Goal: Task Accomplishment & Management: Complete application form

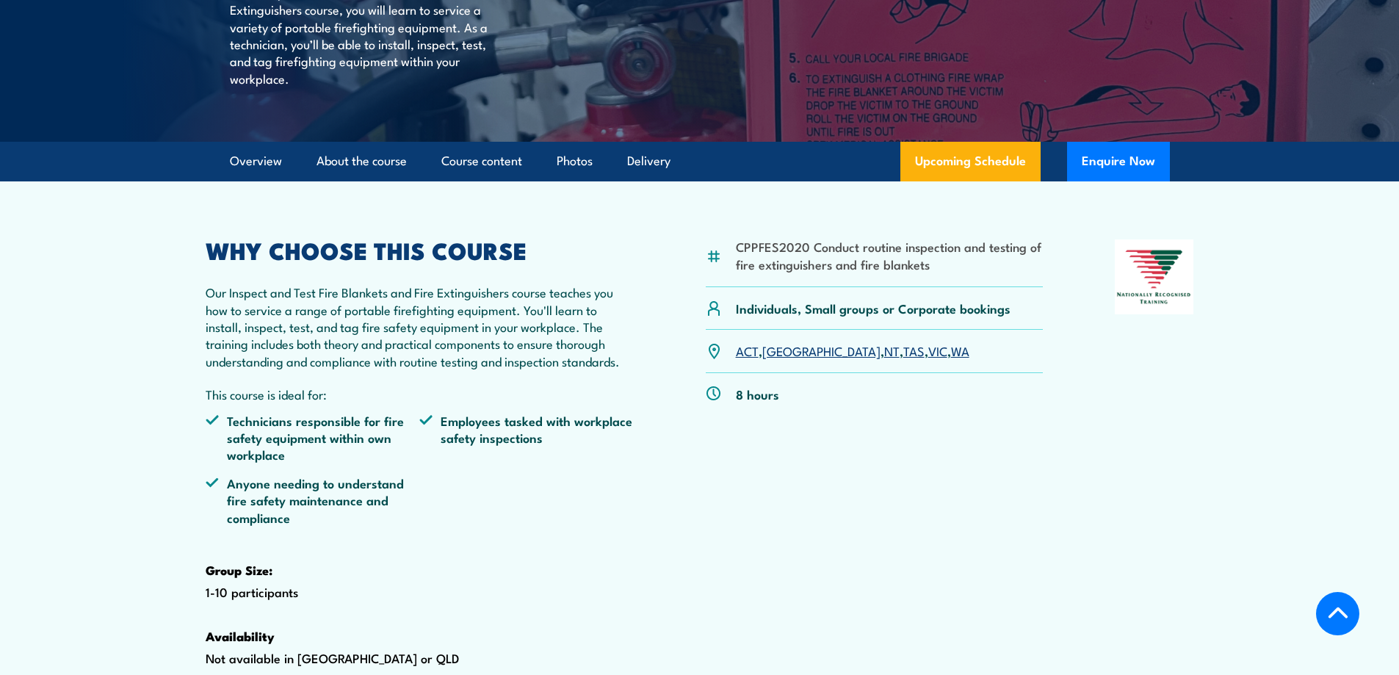
scroll to position [343, 0]
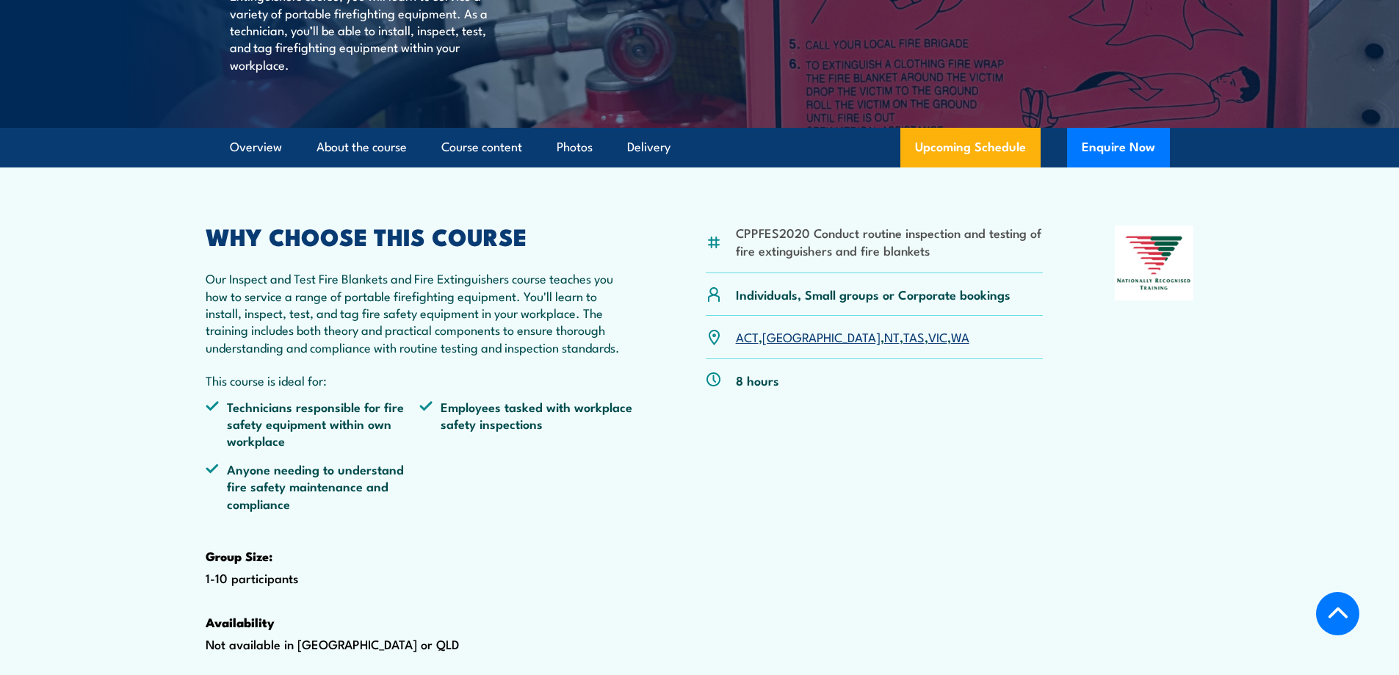
drag, startPoint x: 1405, startPoint y: 65, endPoint x: 1413, endPoint y: 102, distance: 37.6
click at [951, 345] on link "WA" at bounding box center [960, 337] width 18 height 18
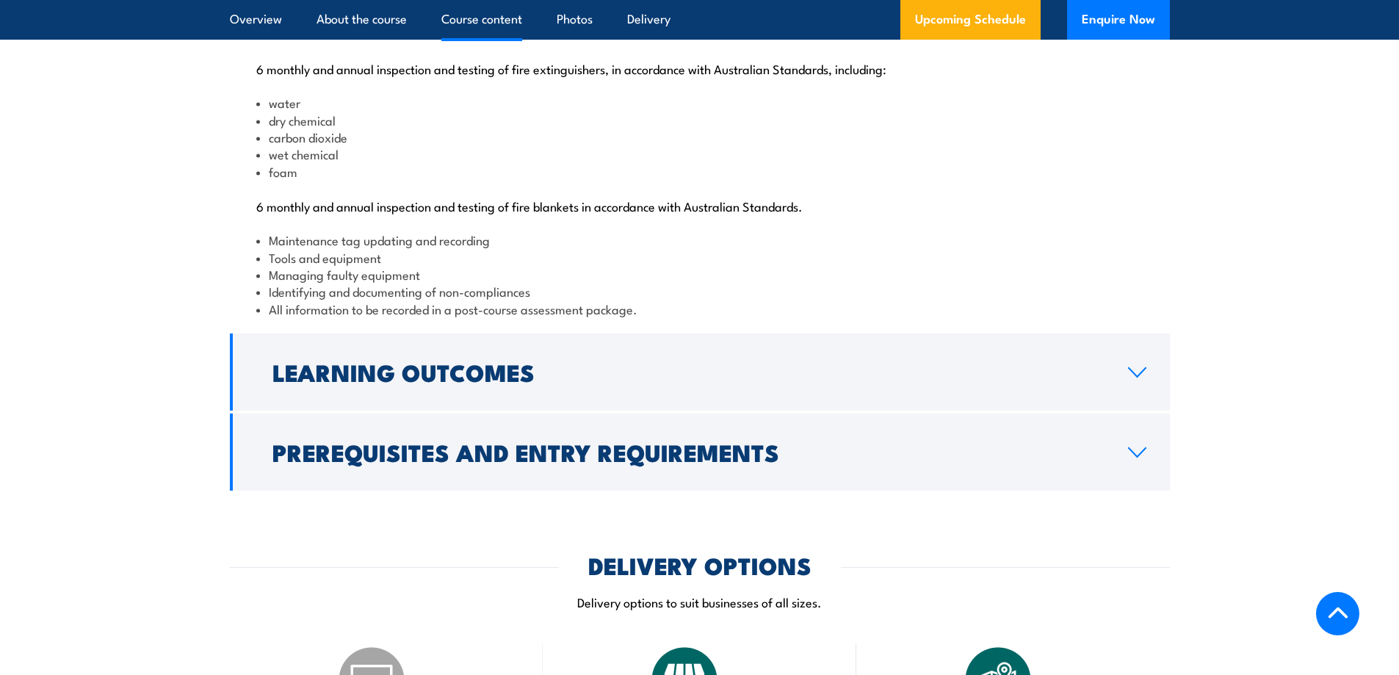
scroll to position [1557, 0]
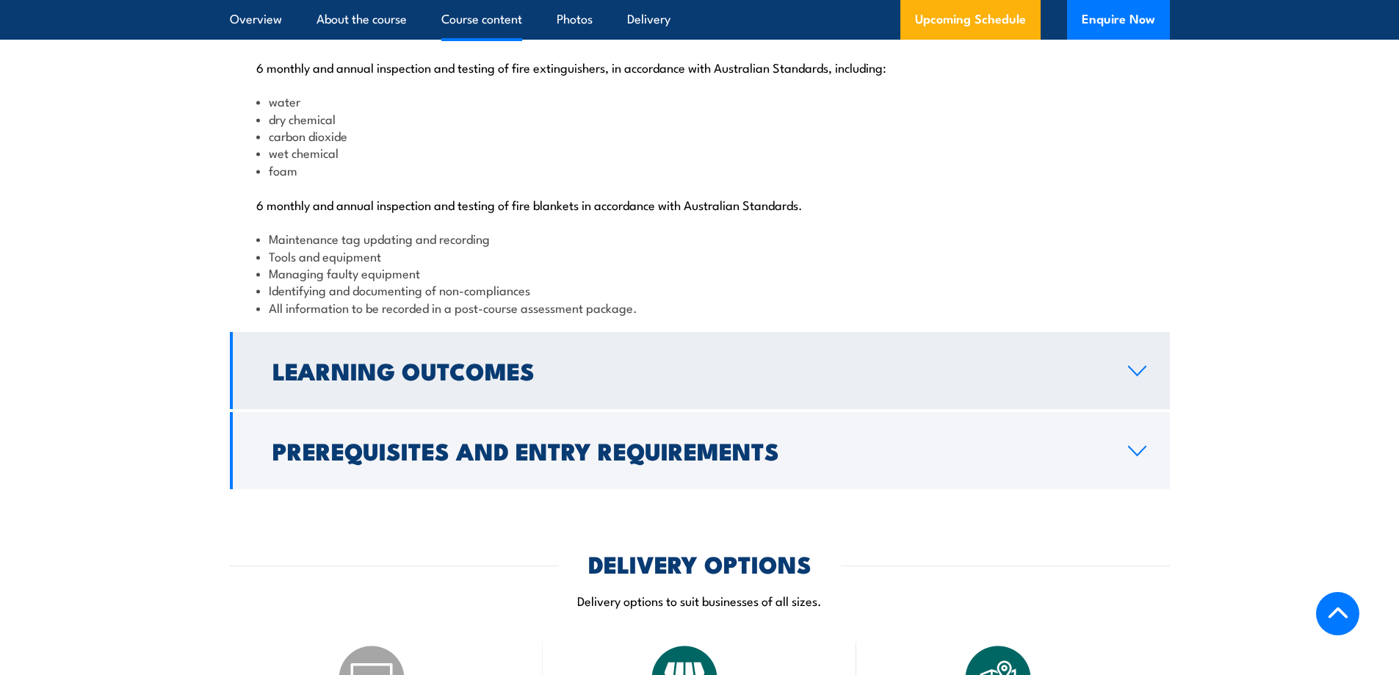
click at [1131, 409] on link "Learning Outcomes" at bounding box center [700, 370] width 940 height 77
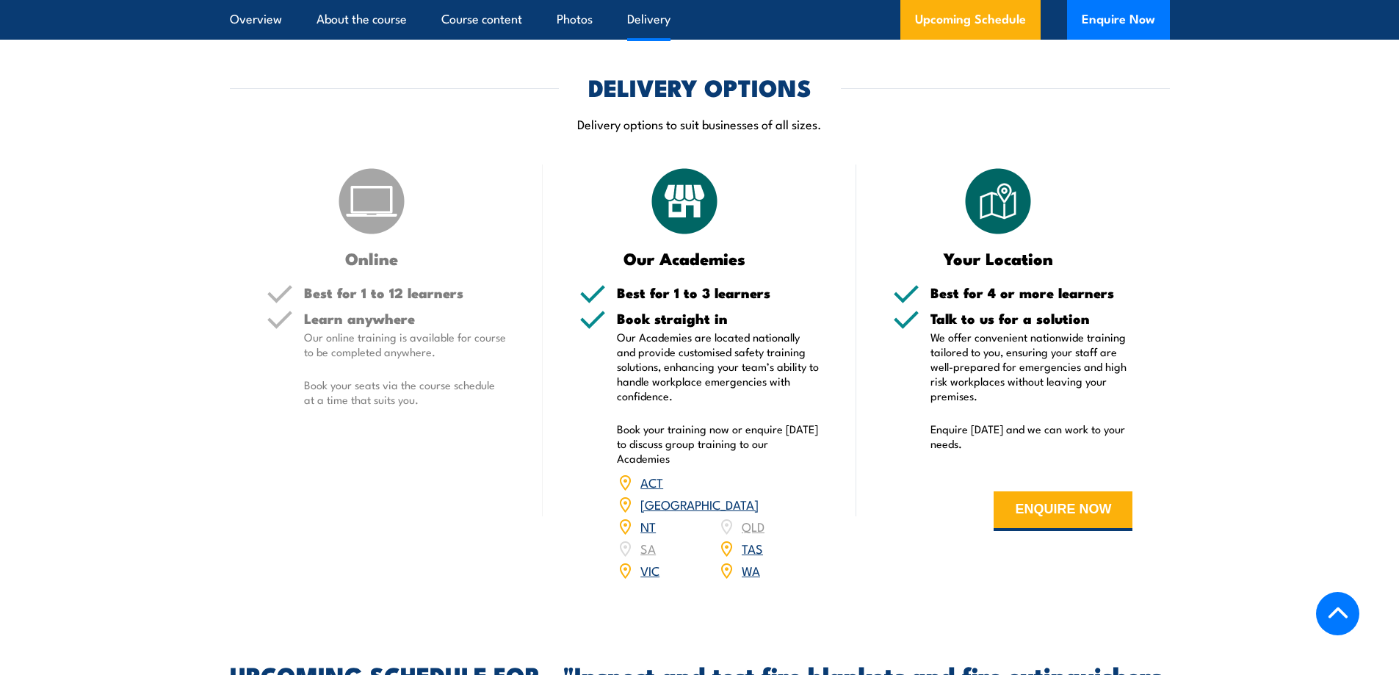
scroll to position [1888, 0]
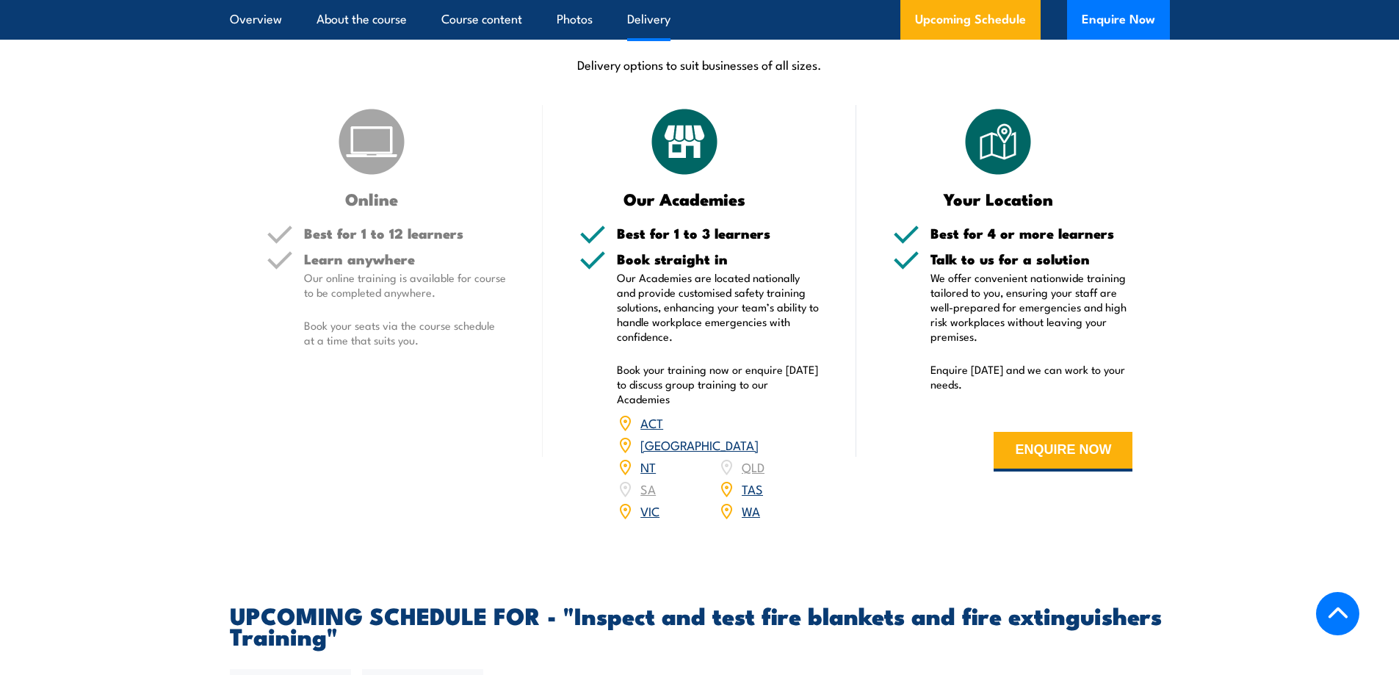
click at [310, 352] on div "Learn anywhere Our online training is available for course to be completed anyw…" at bounding box center [405, 312] width 203 height 120
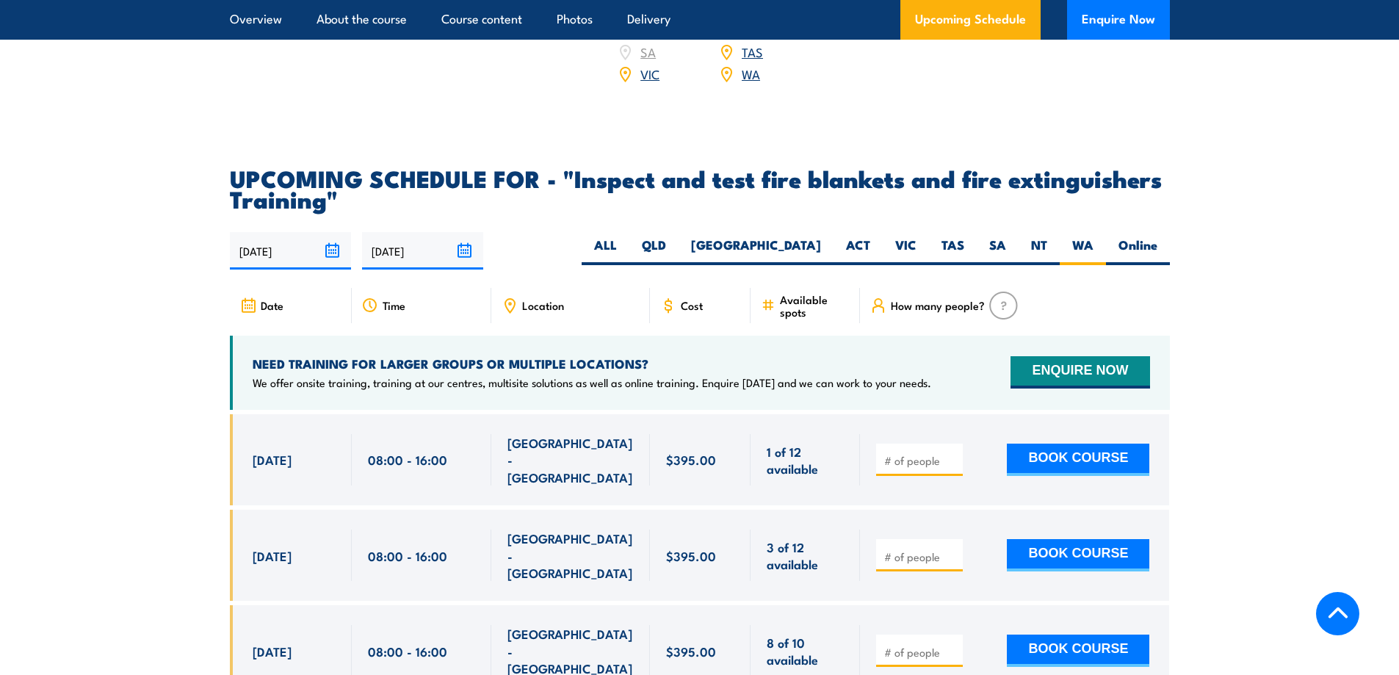
scroll to position [2310, 0]
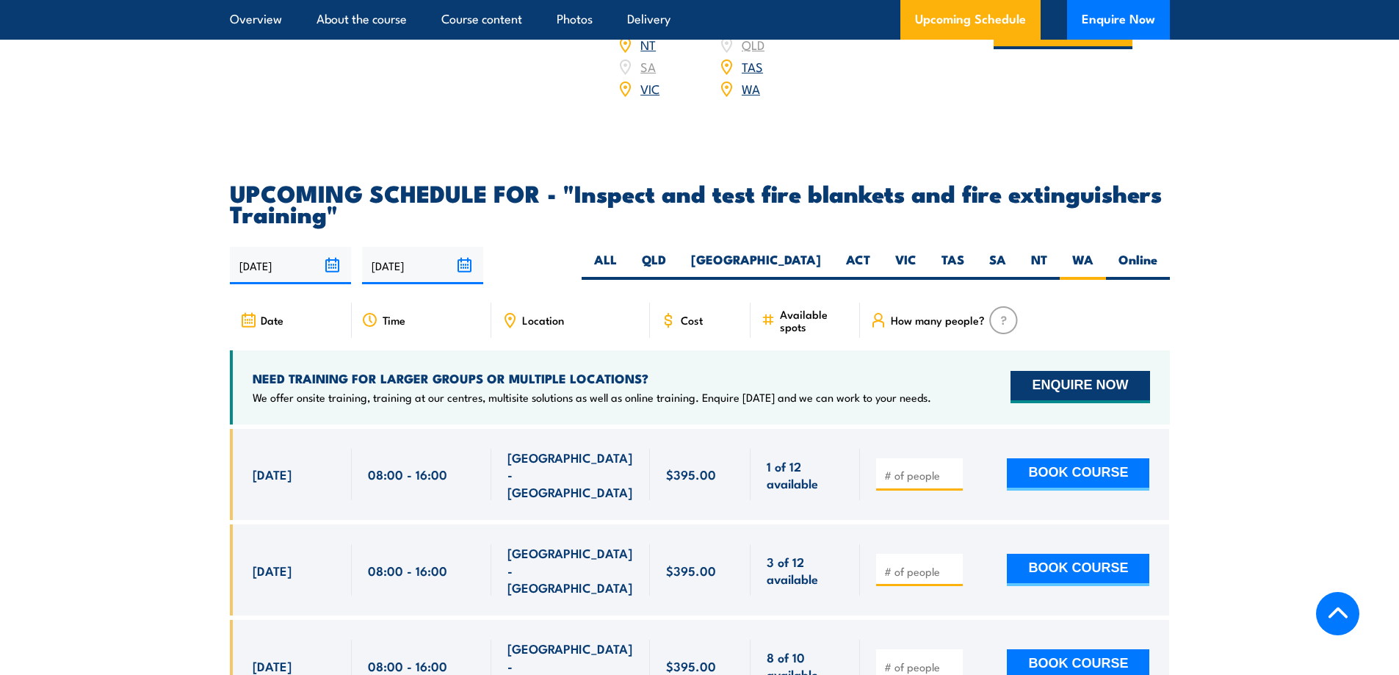
click at [1032, 403] on button "ENQUIRE NOW" at bounding box center [1080, 387] width 139 height 32
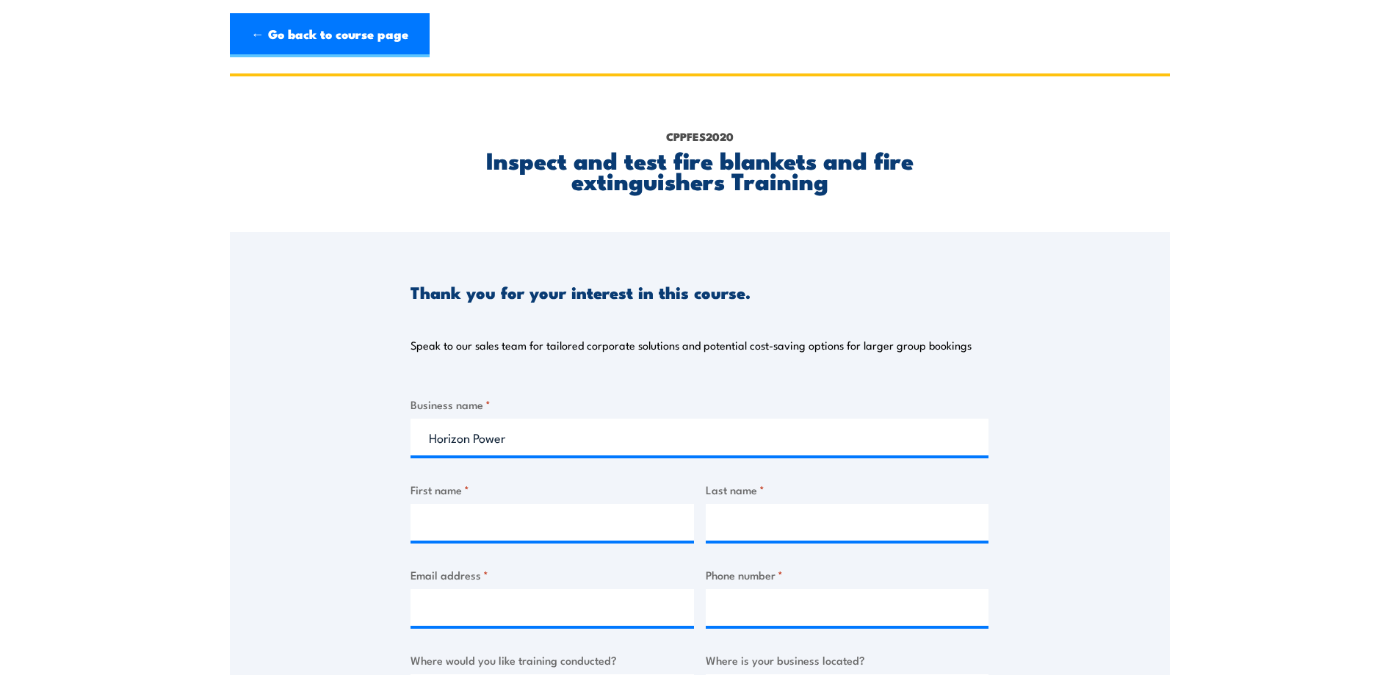
type input "Horizon Power"
click at [593, 517] on input "First name *" at bounding box center [553, 522] width 284 height 37
type input "Kyle"
type input "McLaren"
type input "kyle.mclaren@horizonpower.com.au"
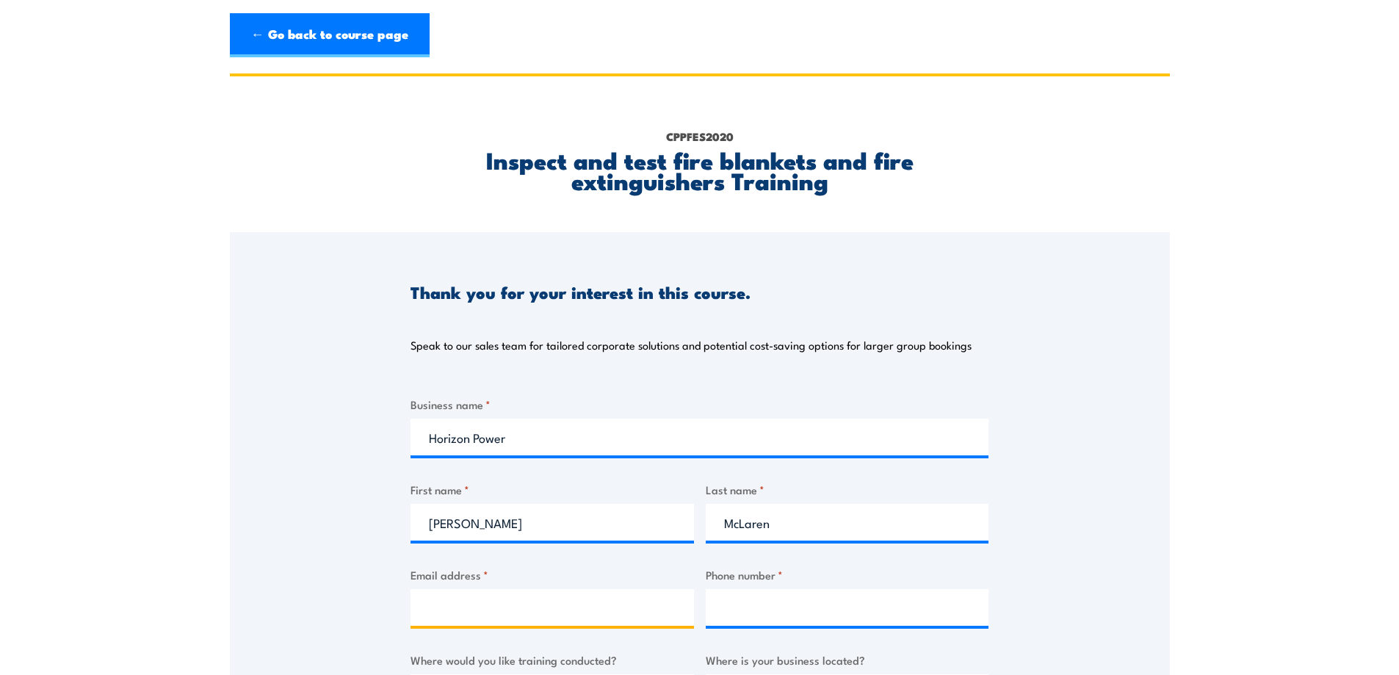
type input "0431041773"
select select "WA"
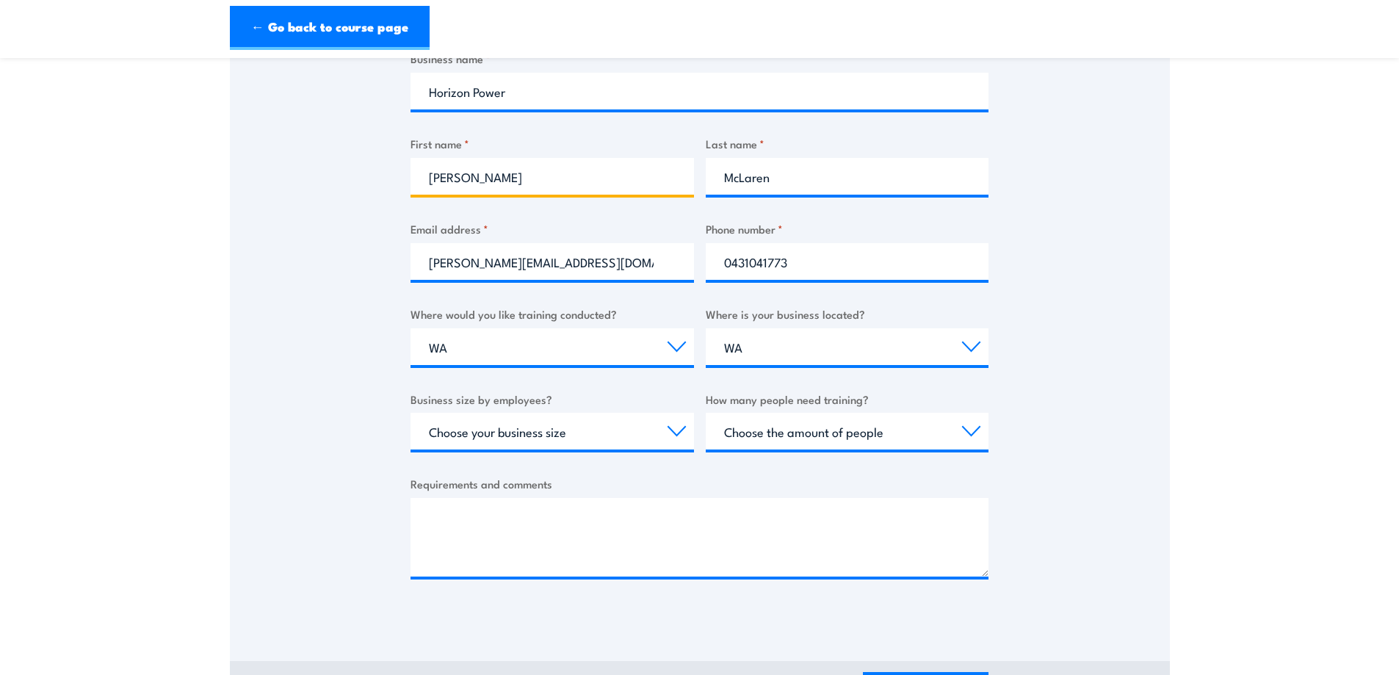
scroll to position [349, 0]
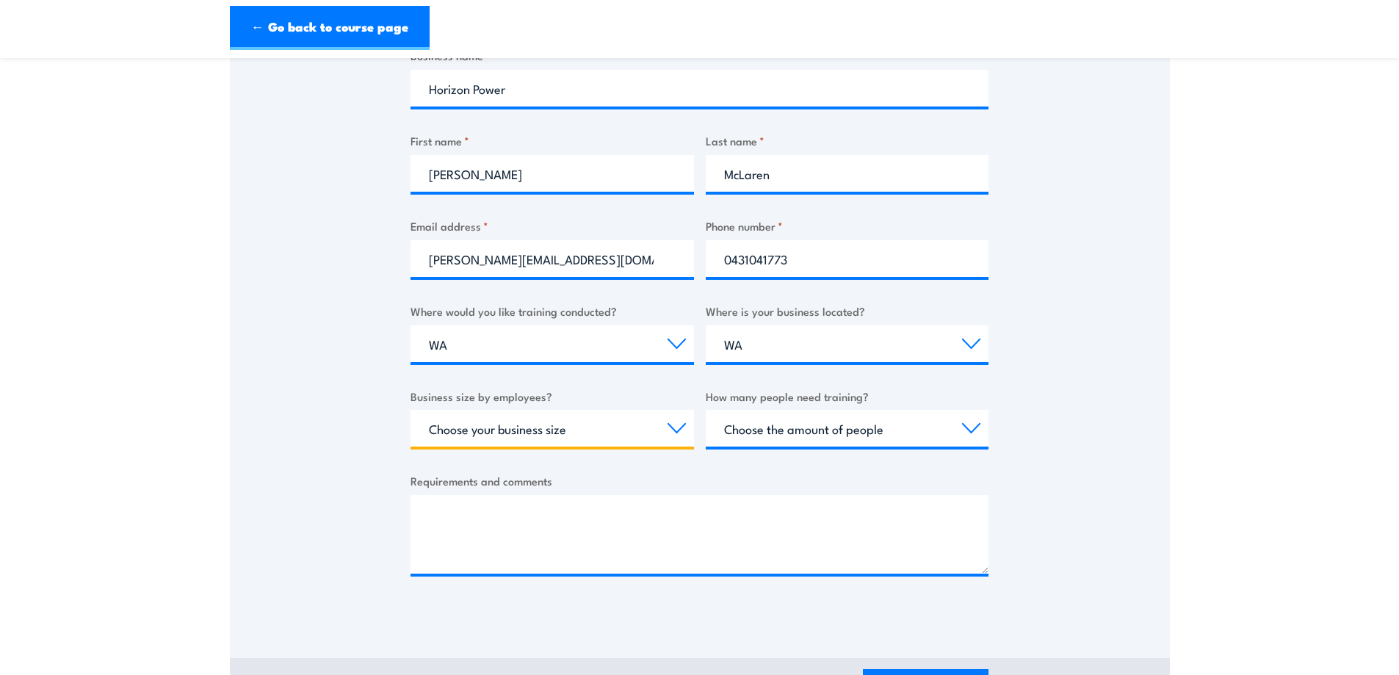
click at [677, 426] on select "Choose your business size 1 to 19 20 to 199 200+" at bounding box center [553, 428] width 284 height 37
select select "1 to 19"
click at [411, 410] on select "Choose your business size 1 to 19 20 to 199 200+" at bounding box center [553, 428] width 284 height 37
click at [856, 421] on select "Choose the amount of people 1 to 4 5 to 19 20+" at bounding box center [848, 428] width 284 height 37
select select "1 to 4"
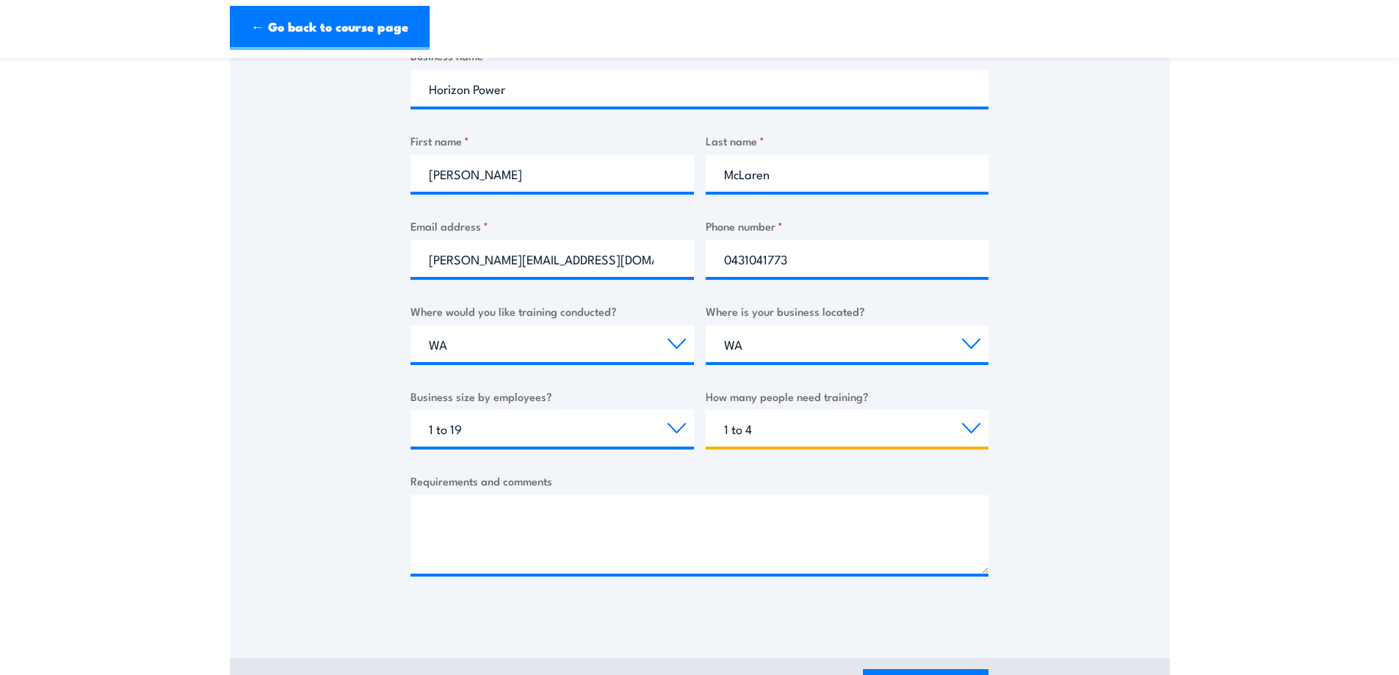
click at [706, 410] on select "Choose the amount of people 1 to 4 5 to 19 20+" at bounding box center [848, 428] width 284 height 37
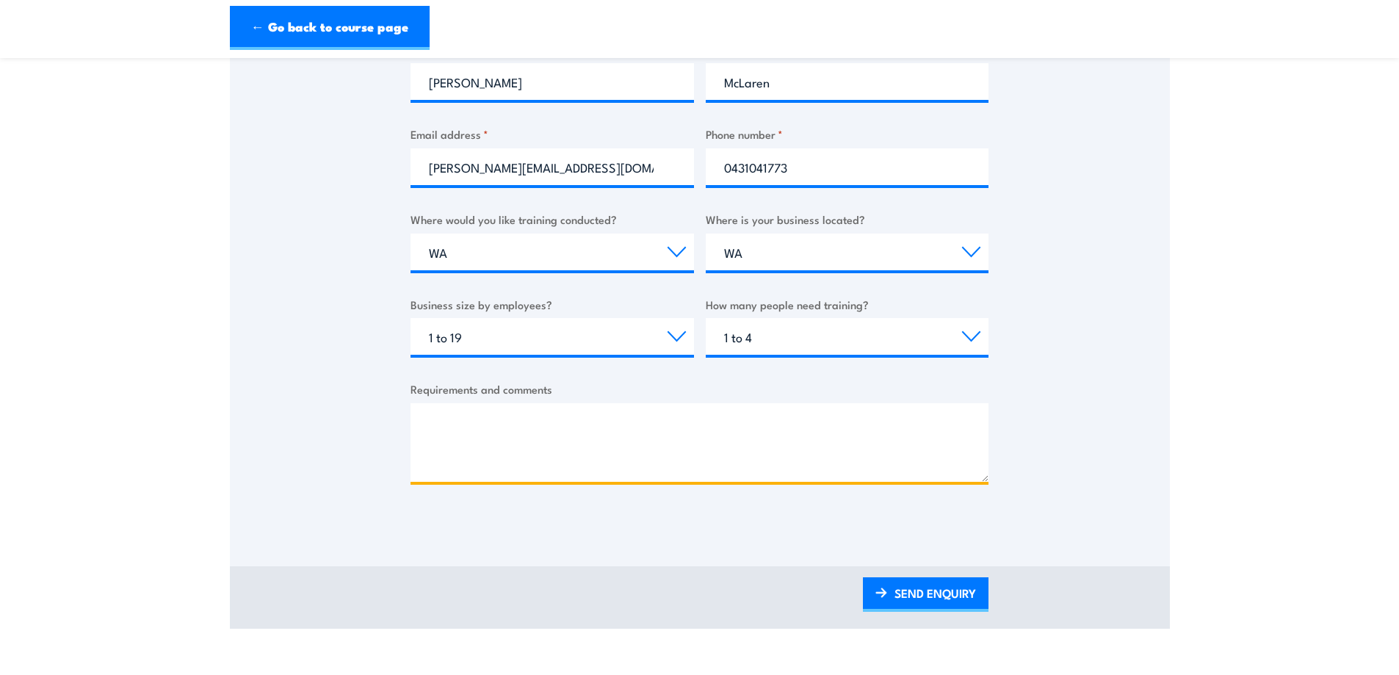
click at [563, 448] on textarea "Requirements and comments" at bounding box center [700, 442] width 578 height 79
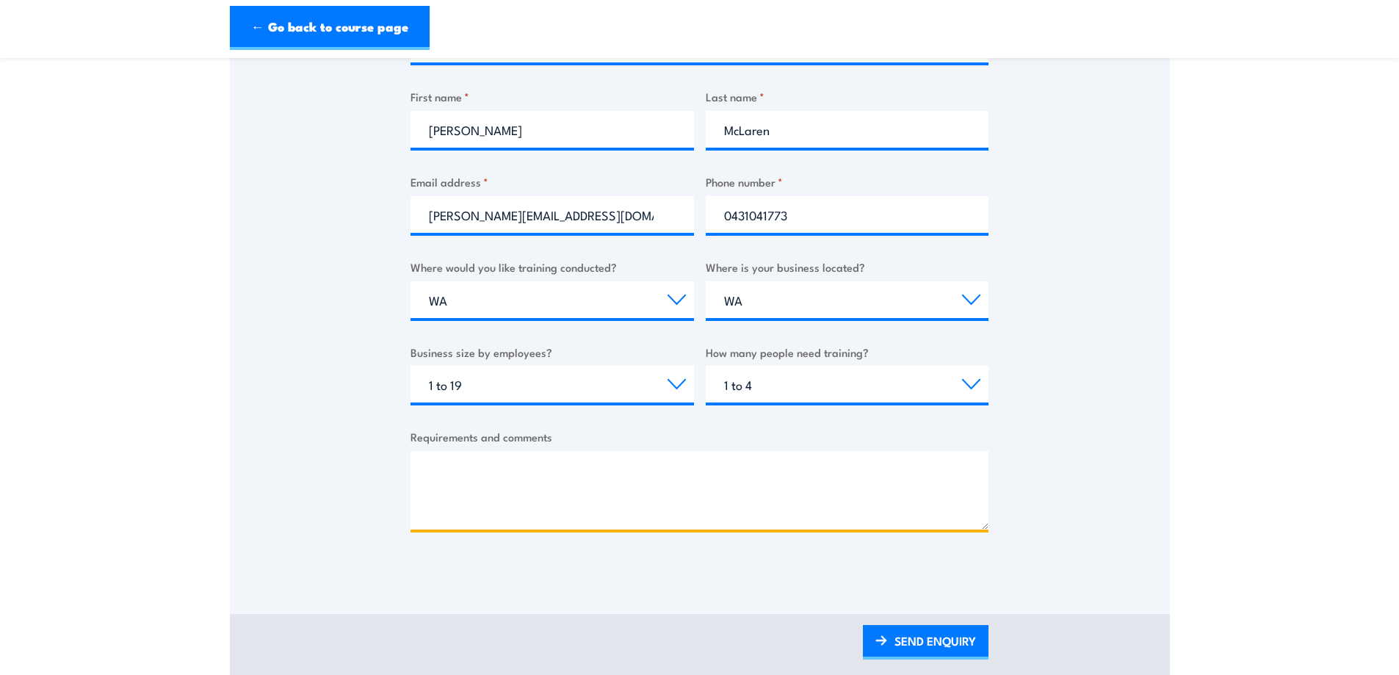
scroll to position [478, 0]
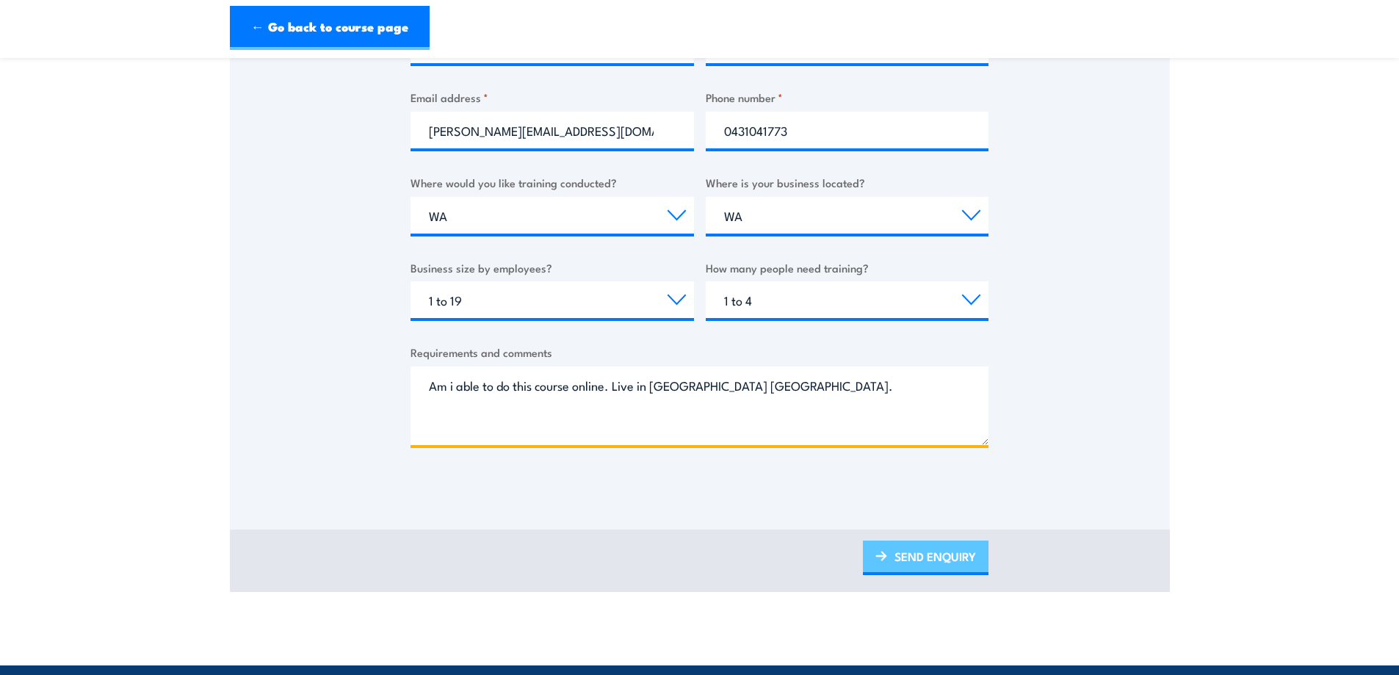
type textarea "Am i able to do this course online. Live in Carnarvon WA."
click at [954, 558] on link "SEND ENQUIRY" at bounding box center [926, 558] width 126 height 35
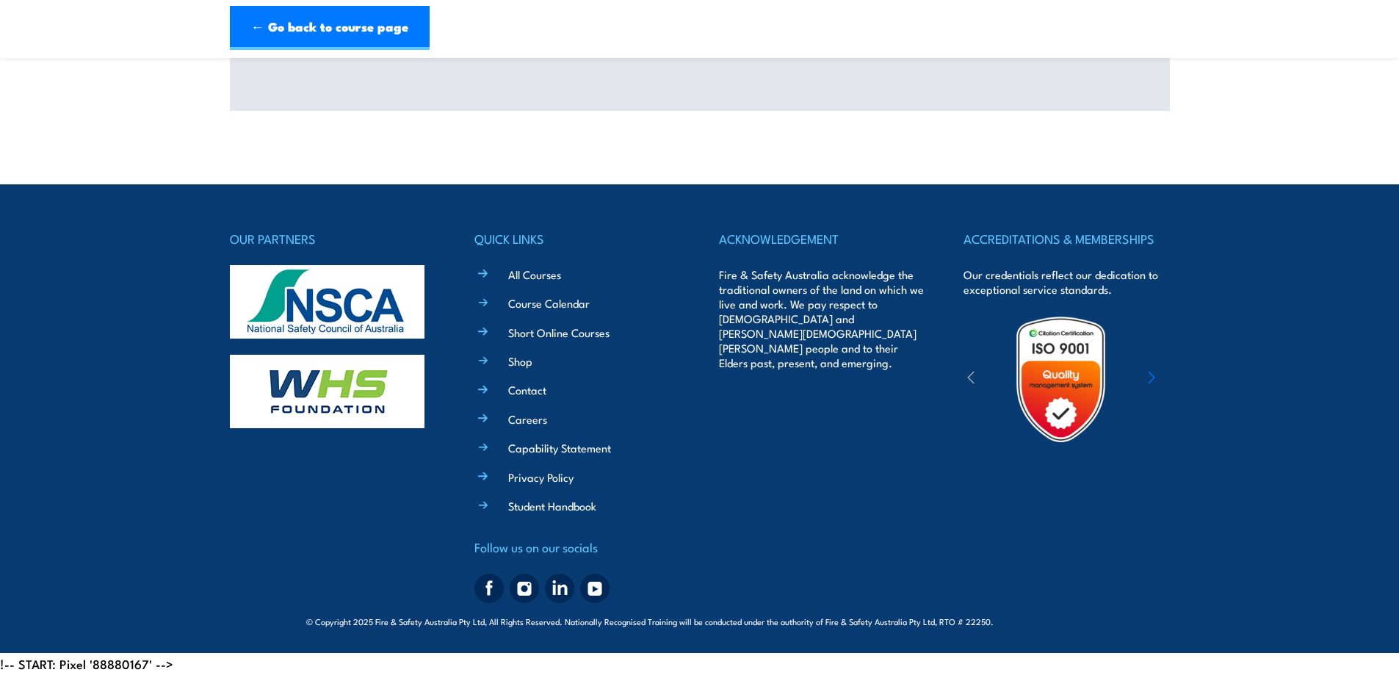
scroll to position [390, 0]
click at [937, 552] on div "OUR PARTNERS QUICK LINKS All Courses Course Calendar Short Online Courses Shop …" at bounding box center [700, 418] width 940 height 381
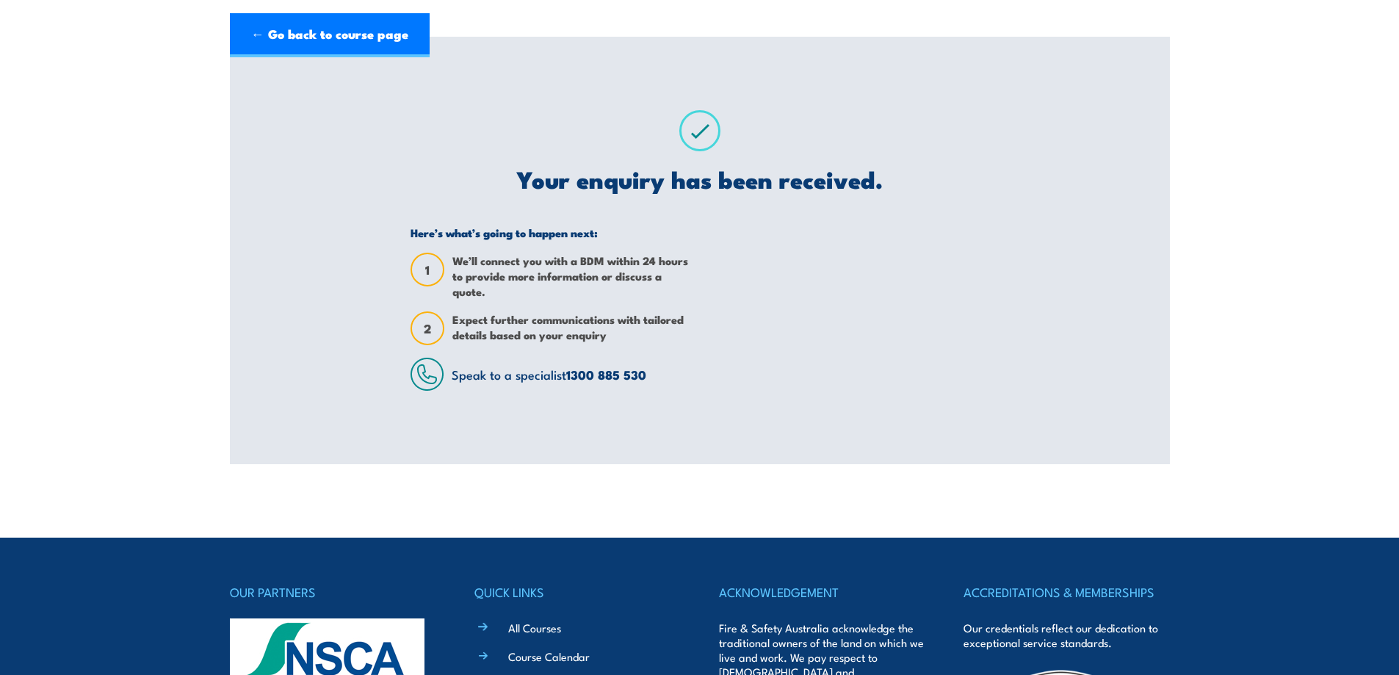
scroll to position [0, 0]
